Goal: Information Seeking & Learning: Check status

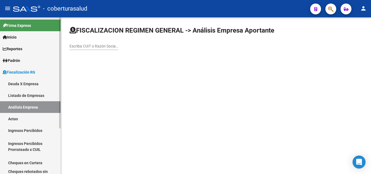
click at [14, 62] on span "Padrón" at bounding box center [11, 61] width 17 height 6
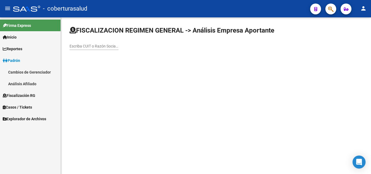
click at [31, 84] on link "Análisis Afiliado" at bounding box center [30, 84] width 60 height 12
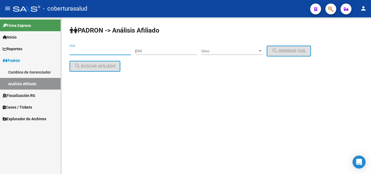
click at [93, 50] on input "CUIL" at bounding box center [99, 51] width 61 height 5
paste input "27-18339770-8"
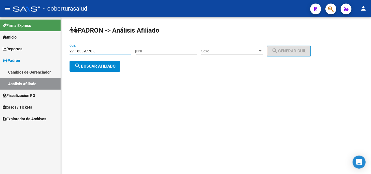
type input "27-18339770-8"
click at [94, 65] on span "search Buscar afiliado" at bounding box center [94, 66] width 41 height 5
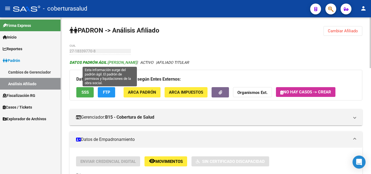
drag, startPoint x: 110, startPoint y: 63, endPoint x: 146, endPoint y: 63, distance: 36.4
click at [137, 63] on span "DATOS PADRÓN ÁGIL: [PERSON_NAME]" at bounding box center [102, 62] width 67 height 4
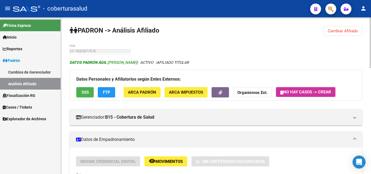
click at [137, 63] on span "DATOS PADRÓN ÁGIL: [PERSON_NAME]" at bounding box center [102, 62] width 67 height 4
drag, startPoint x: 148, startPoint y: 62, endPoint x: 109, endPoint y: 63, distance: 39.3
click at [109, 63] on span "DATOS PADRÓN ÁGIL: [PERSON_NAME]" at bounding box center [102, 62] width 67 height 4
drag, startPoint x: 119, startPoint y: 93, endPoint x: 346, endPoint y: 94, distance: 227.3
click at [346, 94] on div "Datos Personales y Afiliatorios según Entes Externos: SSS FTP ARCA Padrón ARCA …" at bounding box center [215, 85] width 292 height 30
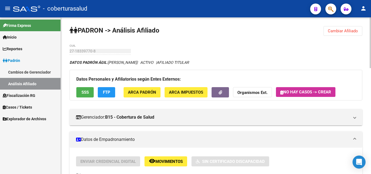
click at [346, 94] on div "Datos Personales y Afiliatorios según Entes Externos: SSS FTP ARCA Padrón ARCA …" at bounding box center [215, 85] width 292 height 30
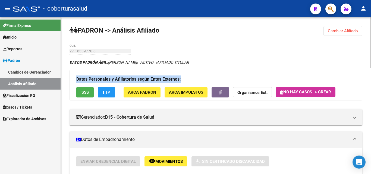
drag, startPoint x: 347, startPoint y: 92, endPoint x: 70, endPoint y: 79, distance: 277.3
click at [70, 79] on div "Datos Personales y Afiliatorios según Entes Externos: SSS FTP ARCA Padrón ARCA …" at bounding box center [215, 85] width 292 height 30
click at [70, 78] on div "Datos Personales y Afiliatorios según Entes Externos: SSS FTP ARCA Padrón ARCA …" at bounding box center [215, 85] width 292 height 30
drag, startPoint x: 74, startPoint y: 78, endPoint x: 221, endPoint y: 79, distance: 147.0
click at [221, 79] on div "Datos Personales y Afiliatorios según Entes Externos: SSS FTP ARCA Padrón ARCA …" at bounding box center [215, 85] width 292 height 30
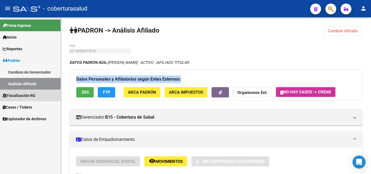
click at [21, 92] on link "Fiscalización RG" at bounding box center [30, 96] width 60 height 12
